Goal: Information Seeking & Learning: Learn about a topic

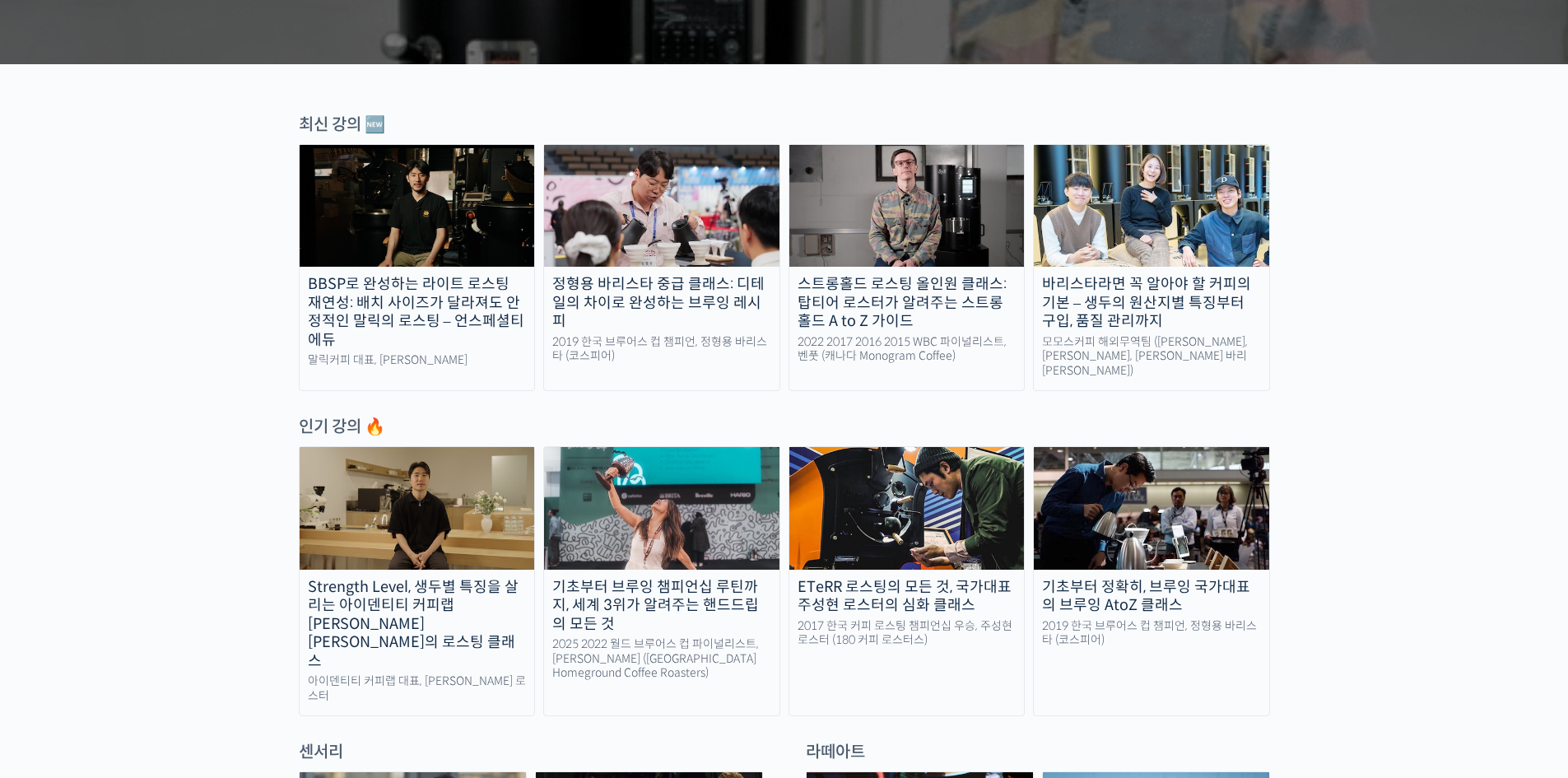
scroll to position [494, 0]
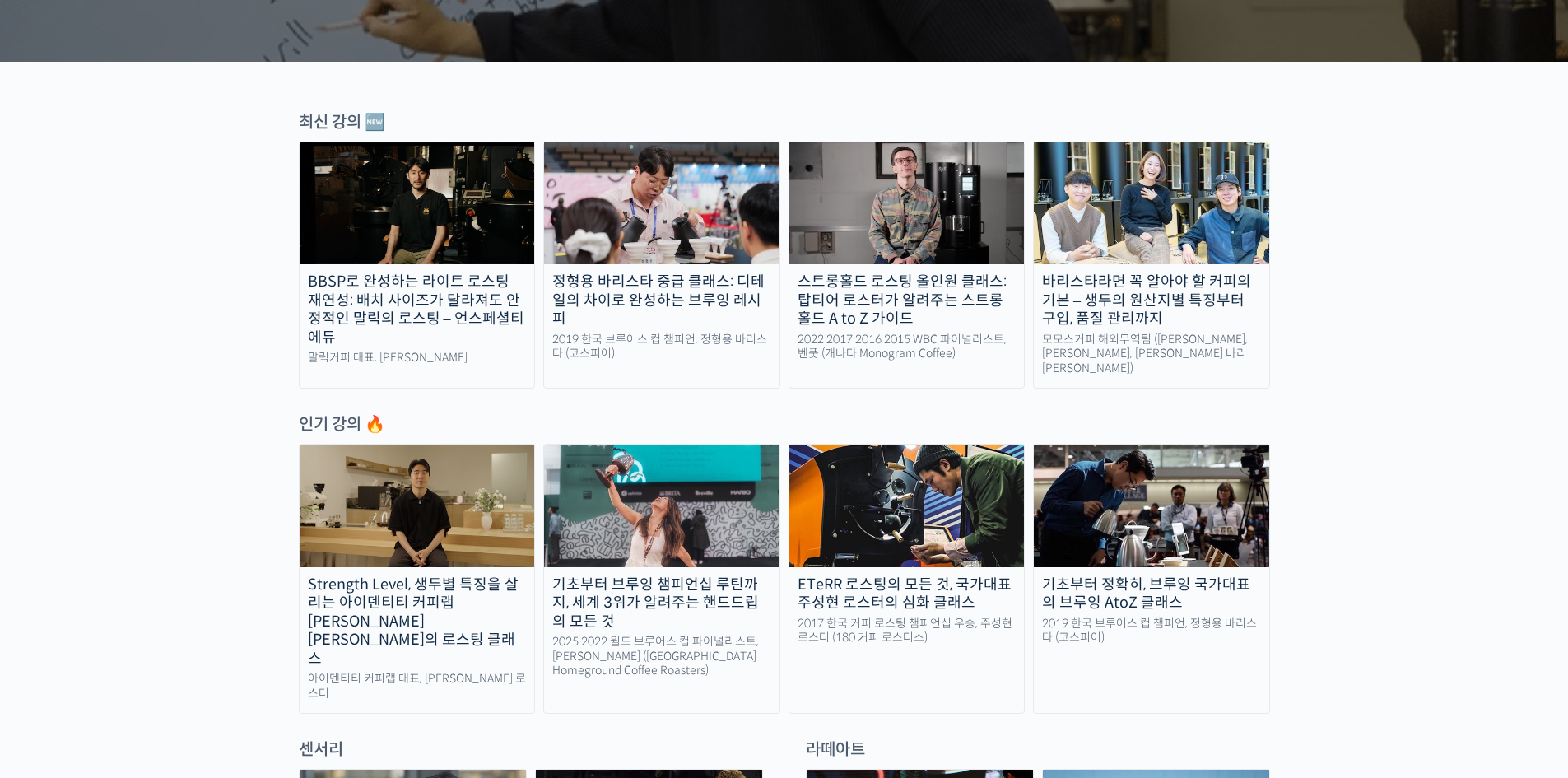
click at [944, 204] on img at bounding box center [906, 203] width 235 height 122
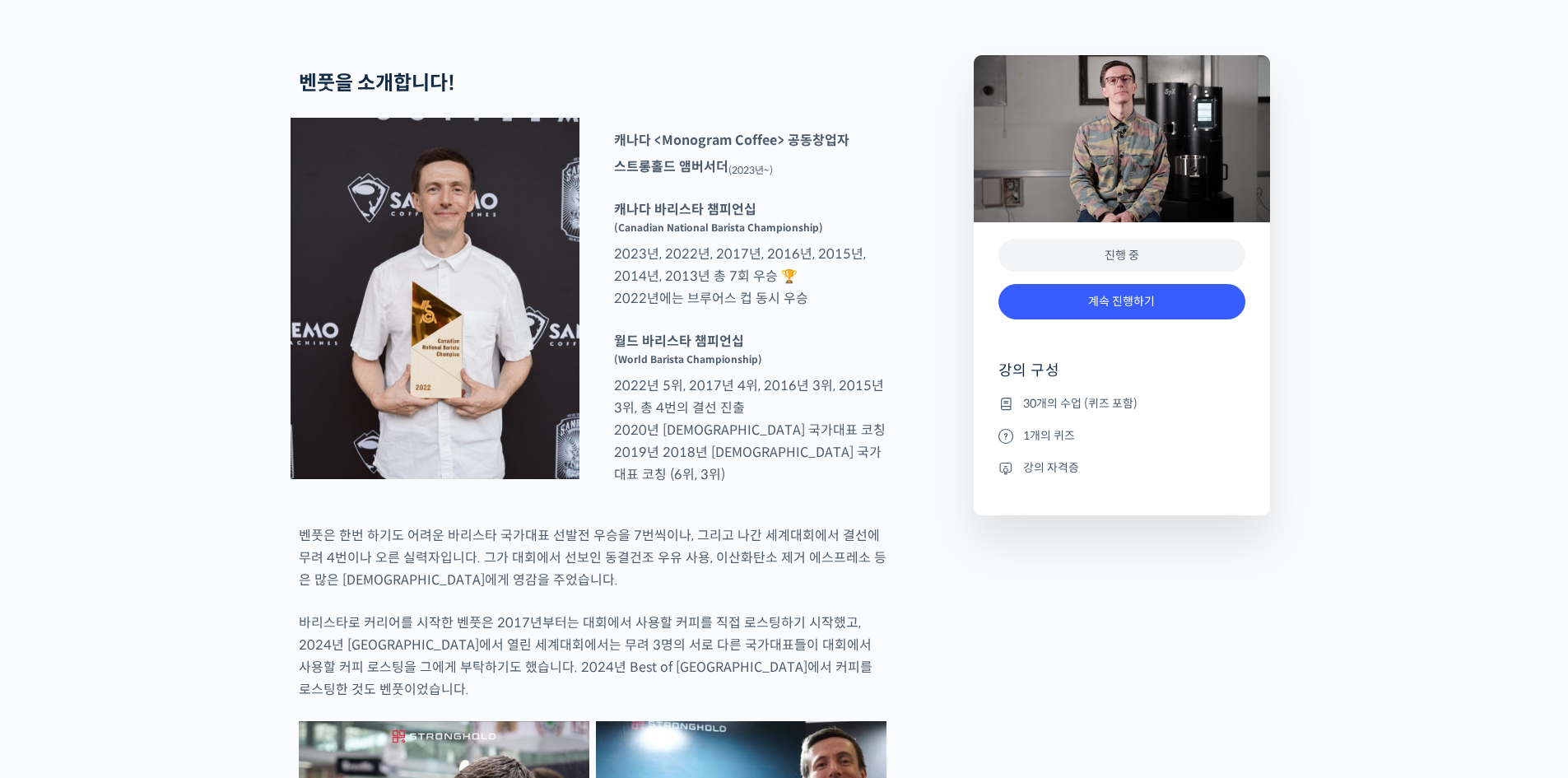
scroll to position [658, 0]
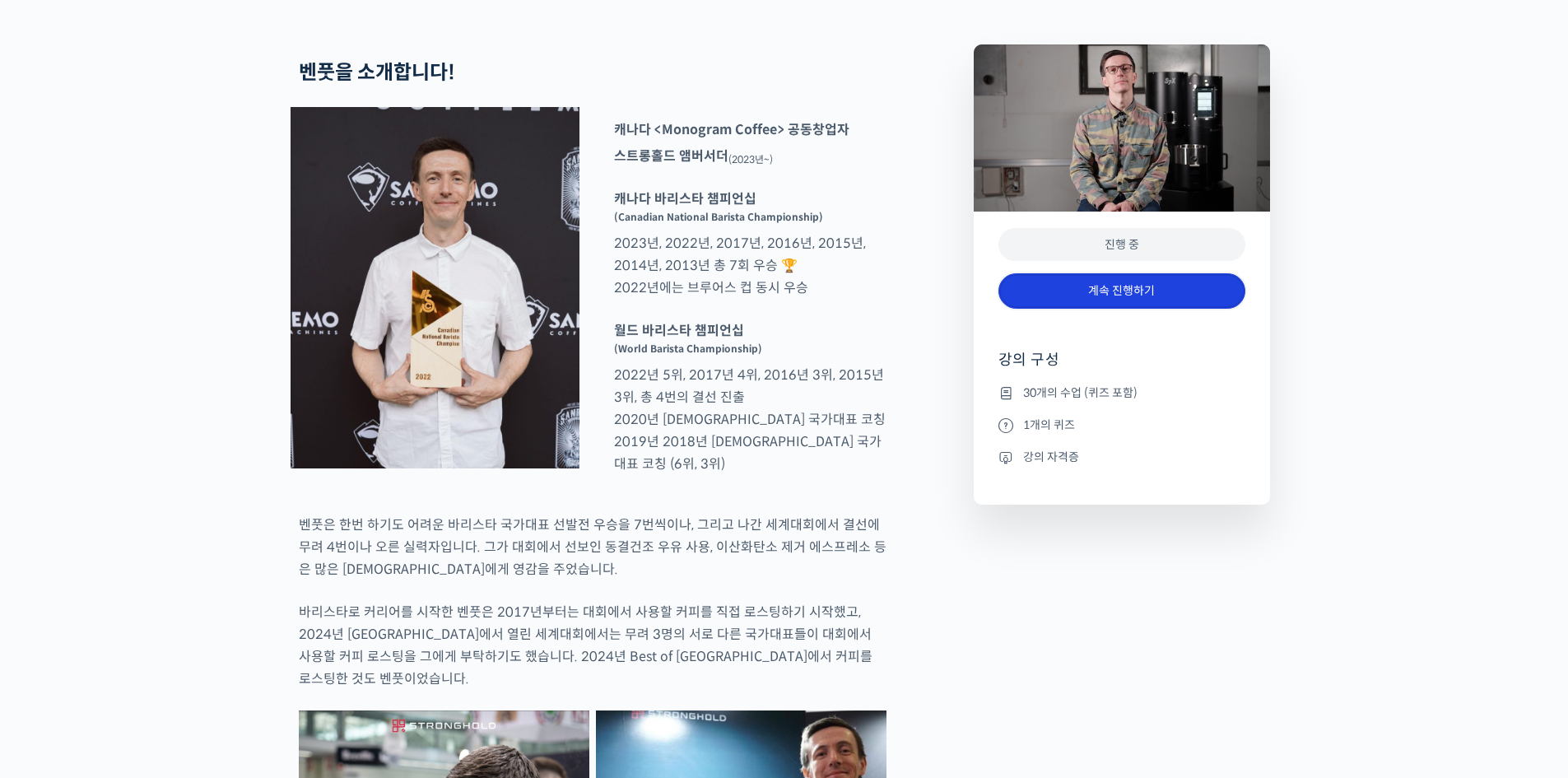
click at [1142, 308] on link "계속 진행하기" at bounding box center [1122, 290] width 247 height 35
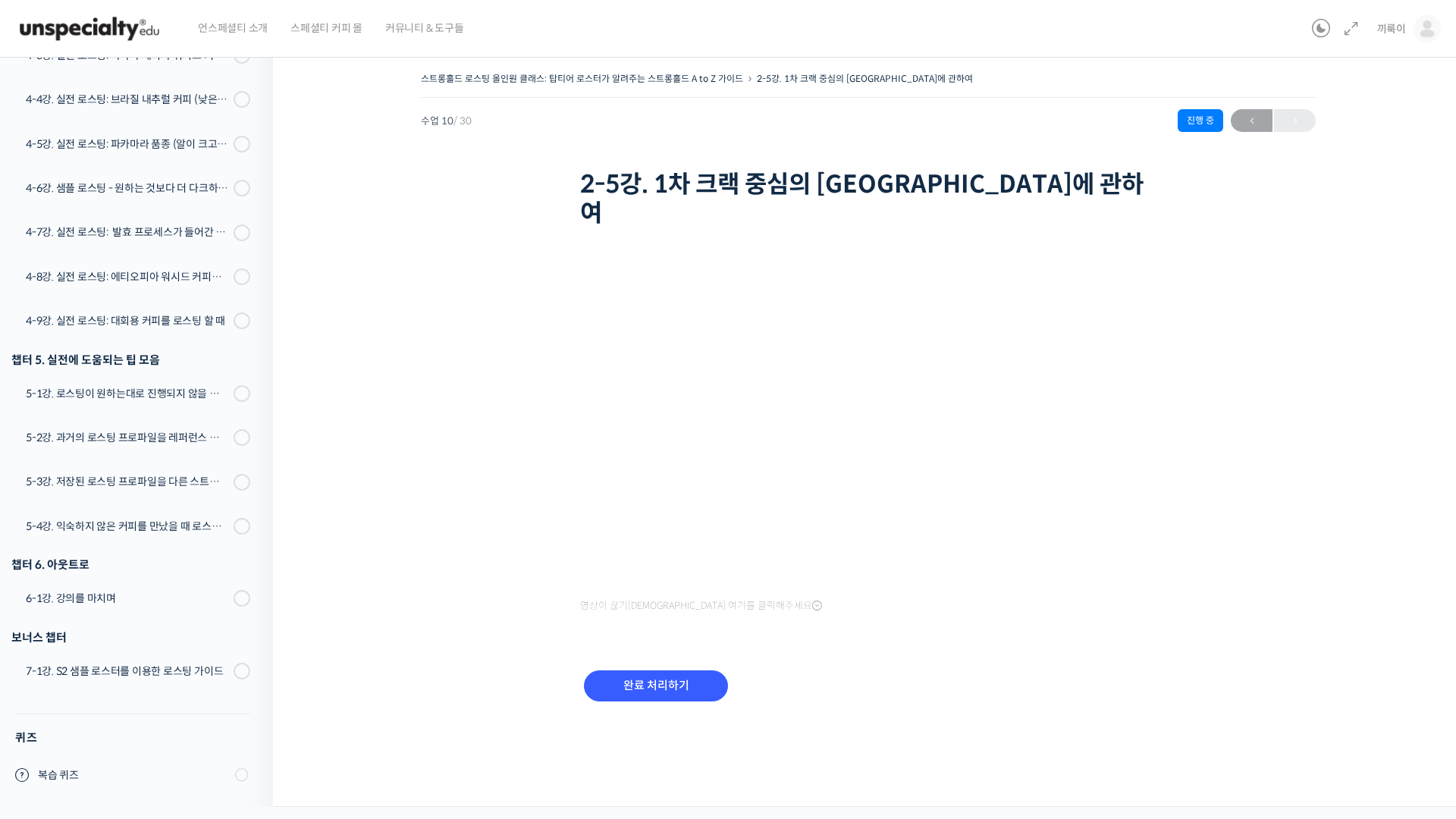
scroll to position [1114, 0]
